Goal: Transaction & Acquisition: Purchase product/service

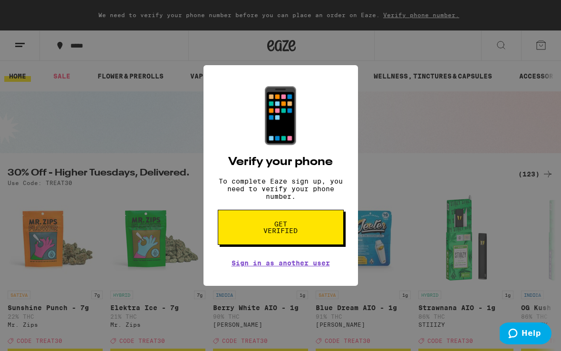
click at [407, 185] on div "📱 Verify your phone To complete Eaze sign up, you need to verify your phone num…" at bounding box center [280, 175] width 561 height 351
click at [310, 267] on link "Sign in as another user" at bounding box center [280, 263] width 98 height 8
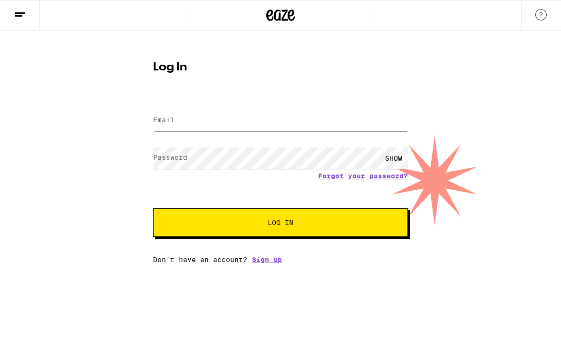
click at [205, 119] on input "Email" at bounding box center [280, 120] width 255 height 21
type input "t"
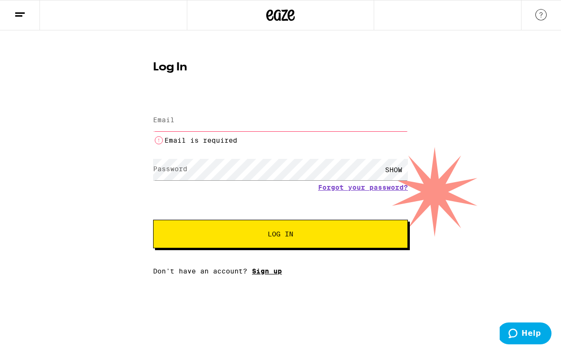
click at [262, 259] on div "Email Email Email is required Password Password SHOW Forgot your password? Log …" at bounding box center [280, 186] width 255 height 178
click at [267, 271] on link "Sign up" at bounding box center [267, 271] width 30 height 8
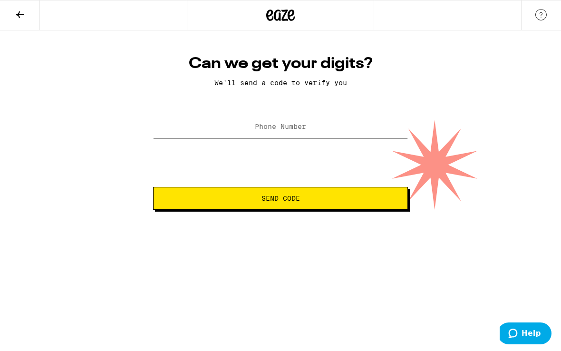
click at [242, 133] on input "Phone Number" at bounding box center [280, 126] width 255 height 21
click at [18, 16] on icon at bounding box center [19, 14] width 11 height 11
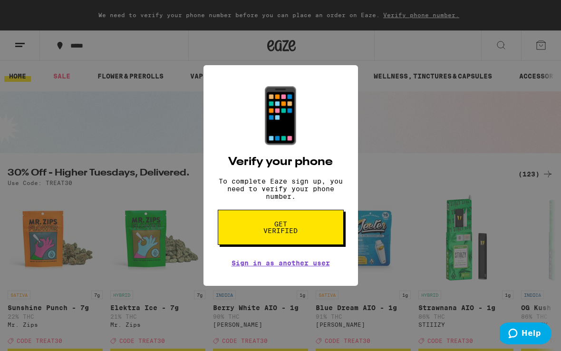
click at [25, 13] on div "📱 Verify your phone To complete Eaze sign up, you need to verify your phone num…" at bounding box center [280, 175] width 561 height 351
click at [287, 267] on link "Sign in as another user" at bounding box center [280, 263] width 98 height 8
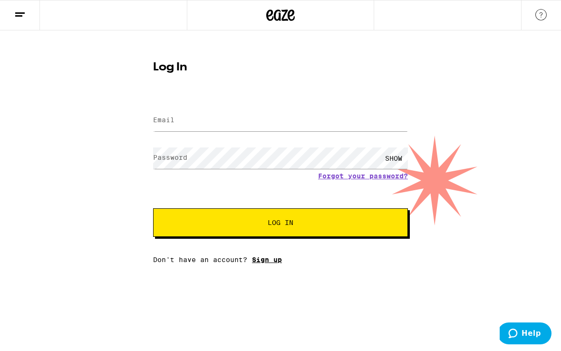
click at [262, 260] on link "Sign up" at bounding box center [267, 260] width 30 height 8
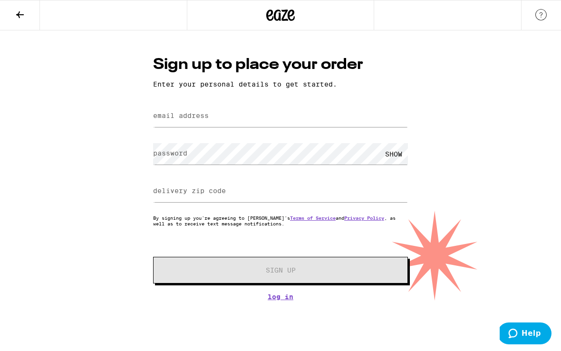
click at [207, 115] on label "email address" at bounding box center [181, 116] width 56 height 8
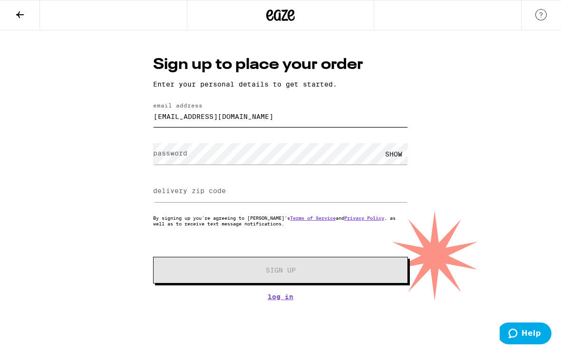
type input "[EMAIL_ADDRESS][DOMAIN_NAME]"
click at [394, 154] on div "SHOW" at bounding box center [393, 153] width 29 height 21
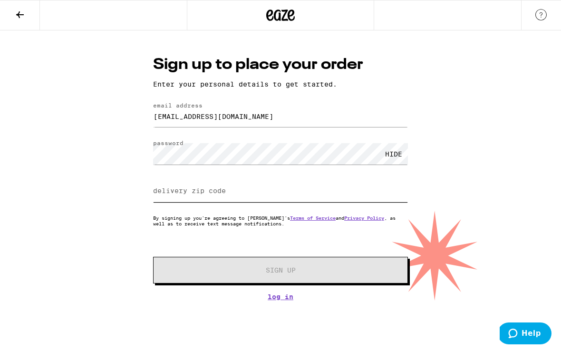
click at [295, 196] on input "delivery zip code" at bounding box center [280, 191] width 255 height 21
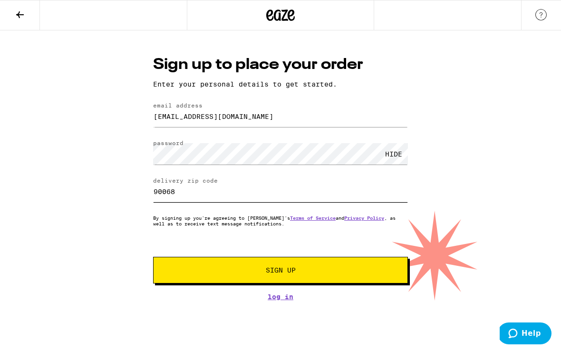
type input "90068"
click at [291, 269] on span "Sign Up" at bounding box center [281, 270] width 30 height 7
